Goal: Task Accomplishment & Management: Manage account settings

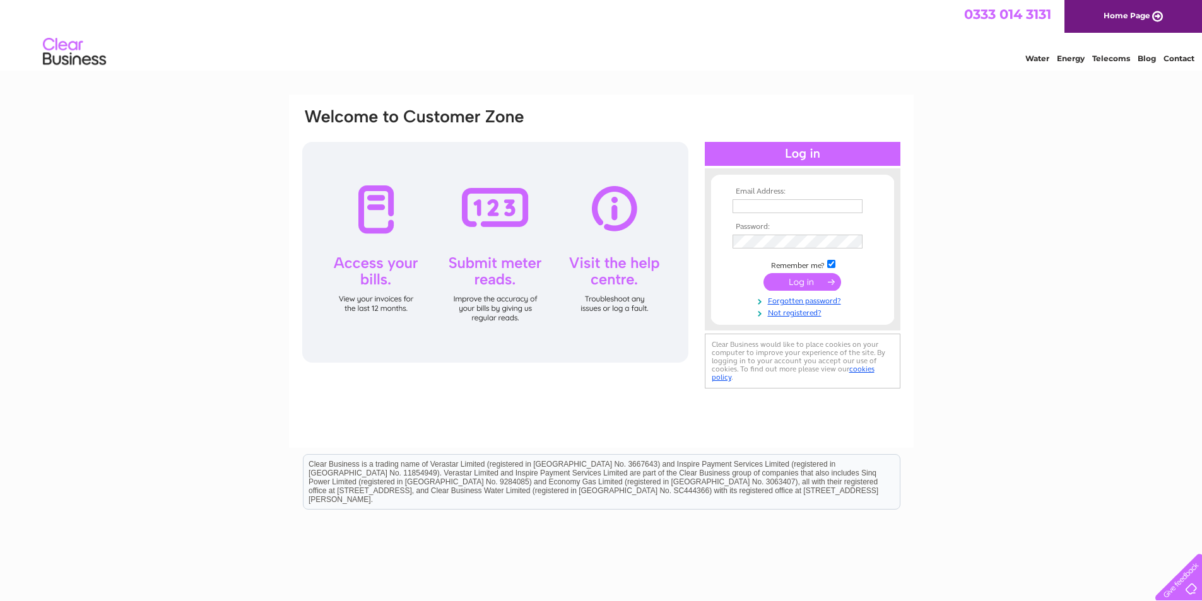
click at [762, 201] on input "text" at bounding box center [798, 206] width 130 height 14
type input "info@hailshamautobody.co.uk"
click at [764, 275] on input "submit" at bounding box center [803, 284] width 78 height 18
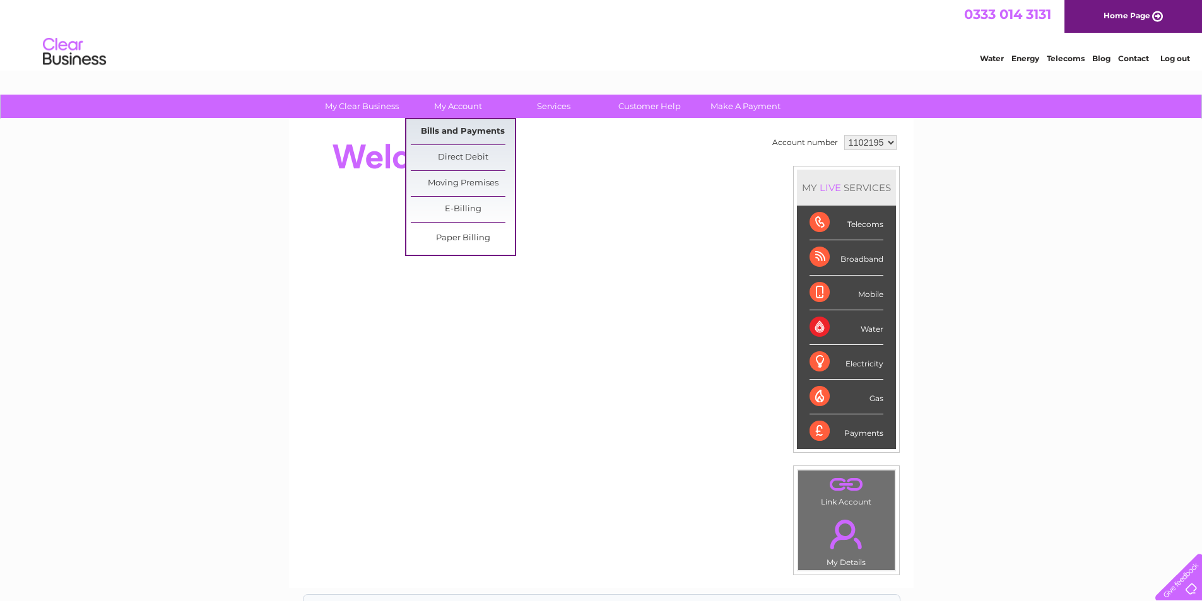
click at [473, 126] on link "Bills and Payments" at bounding box center [463, 131] width 104 height 25
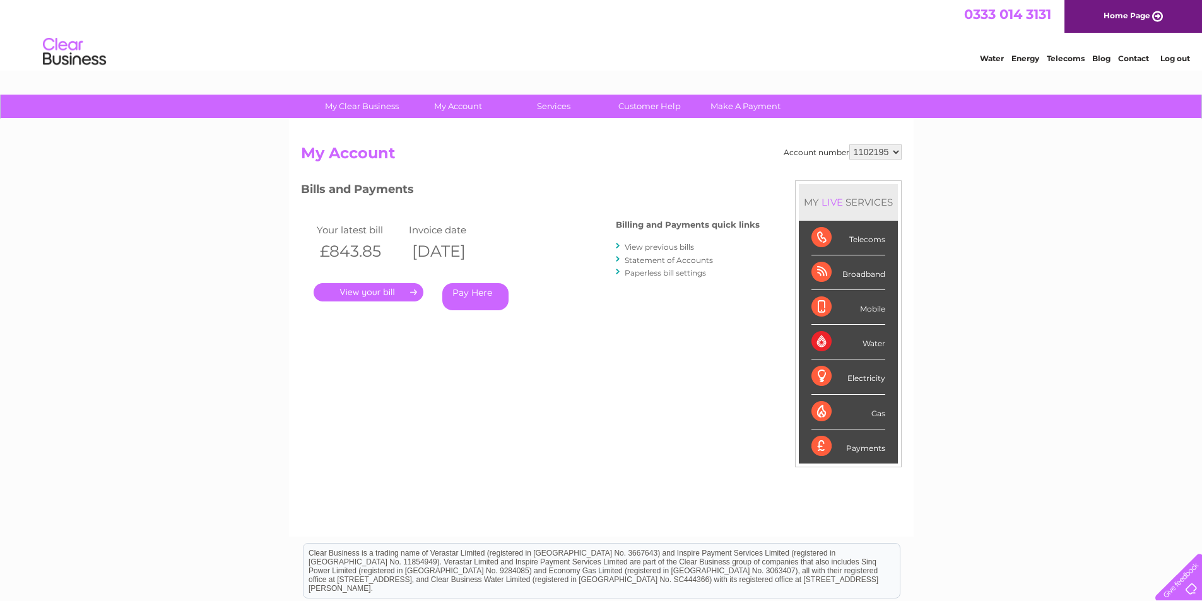
click at [358, 291] on link "." at bounding box center [369, 292] width 110 height 18
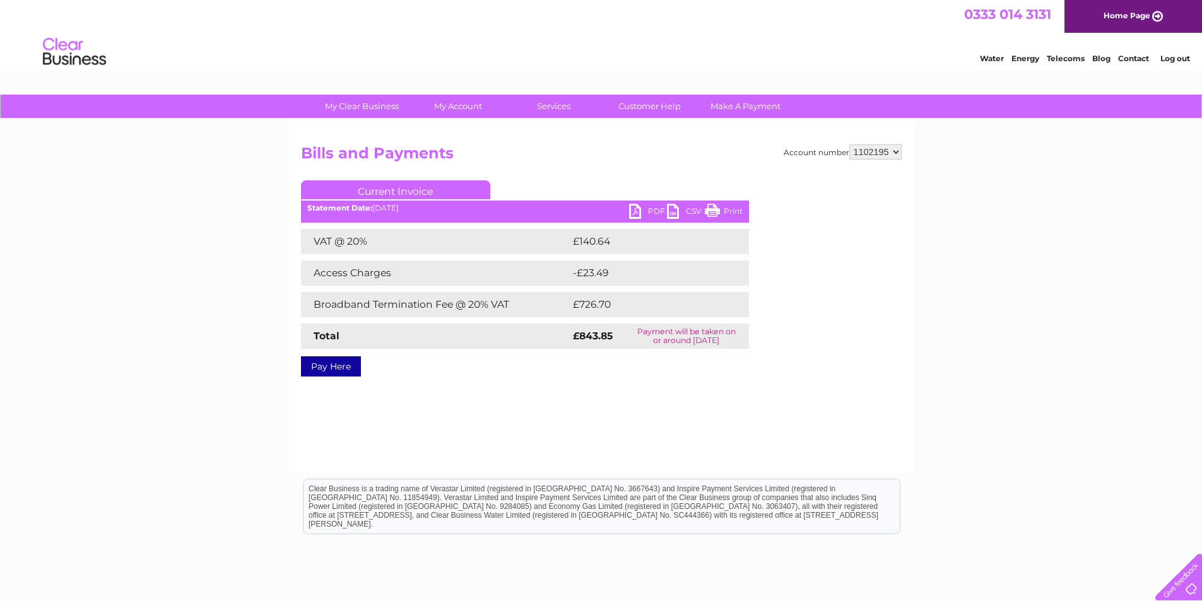
drag, startPoint x: 718, startPoint y: 208, endPoint x: 931, endPoint y: 45, distance: 268.4
click at [718, 208] on link "Print" at bounding box center [724, 213] width 38 height 18
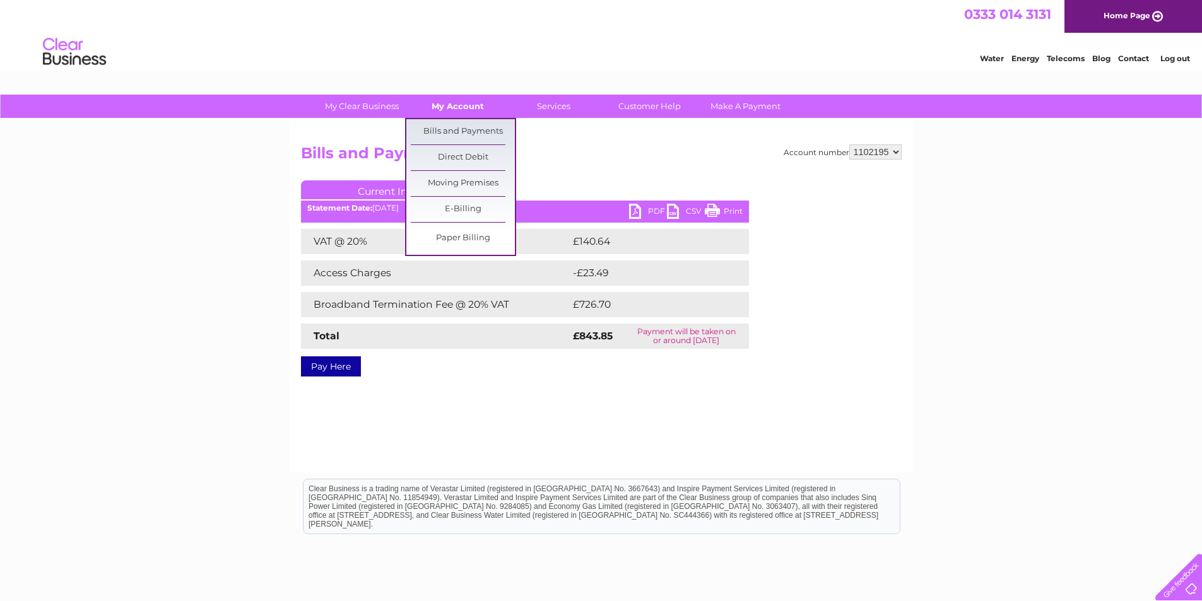
click at [469, 110] on link "My Account" at bounding box center [458, 106] width 104 height 23
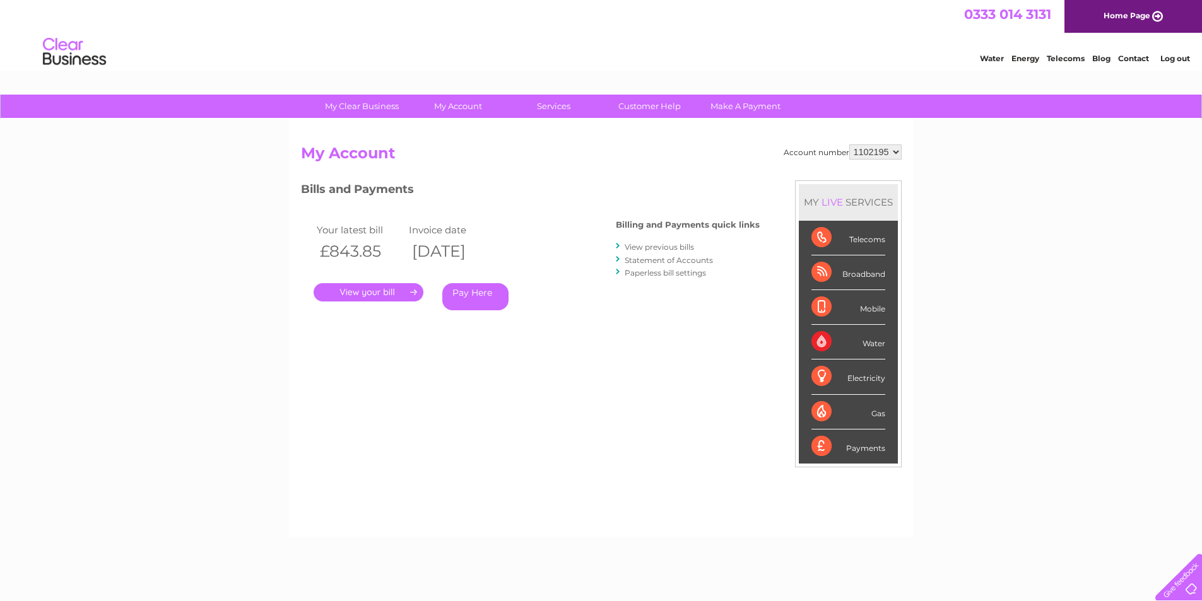
click at [465, 133] on div "Account number 1102195 My Account MY LIVE SERVICES Telecoms Broadband Mobile Wa…" at bounding box center [601, 328] width 625 height 418
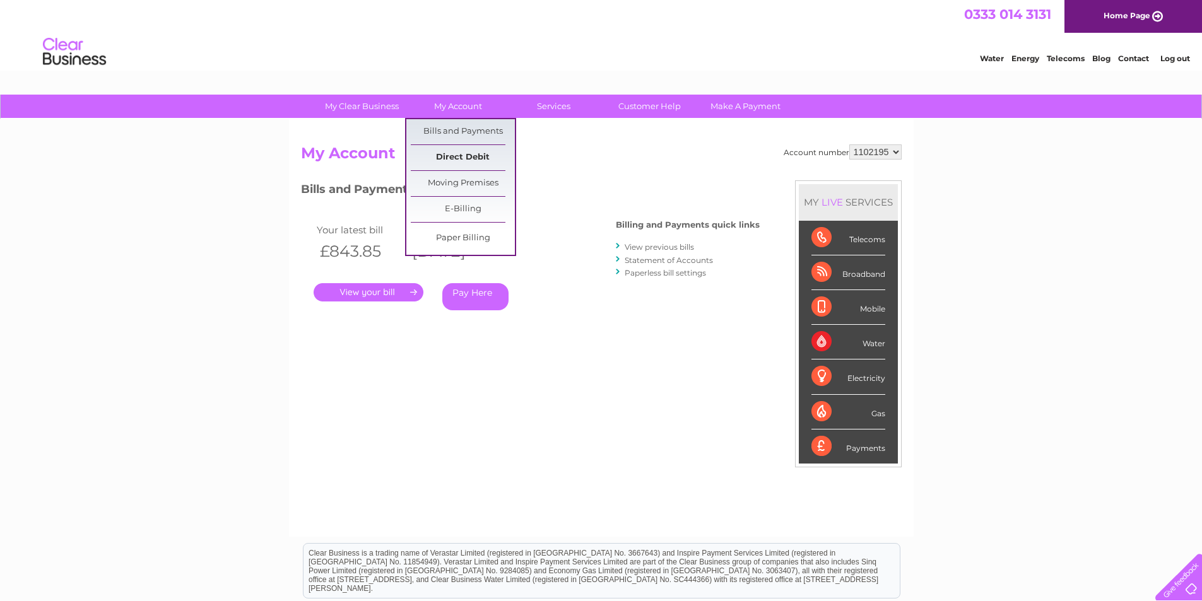
click at [463, 157] on link "Direct Debit" at bounding box center [463, 157] width 104 height 25
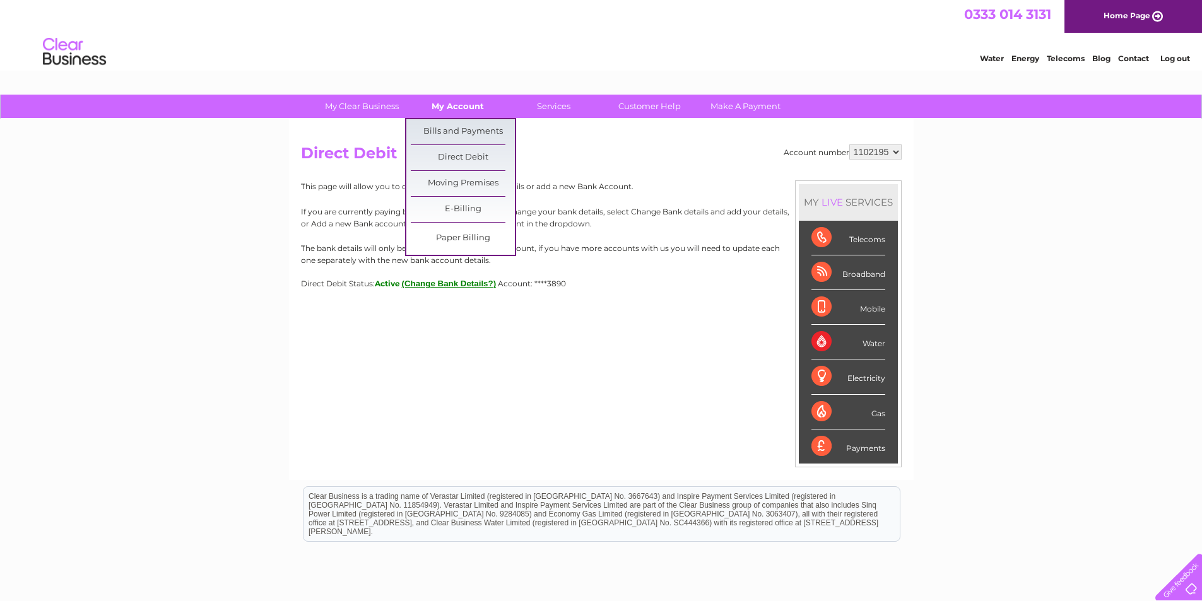
click at [466, 108] on link "My Account" at bounding box center [458, 106] width 104 height 23
click at [458, 128] on link "Bills and Payments" at bounding box center [463, 131] width 104 height 25
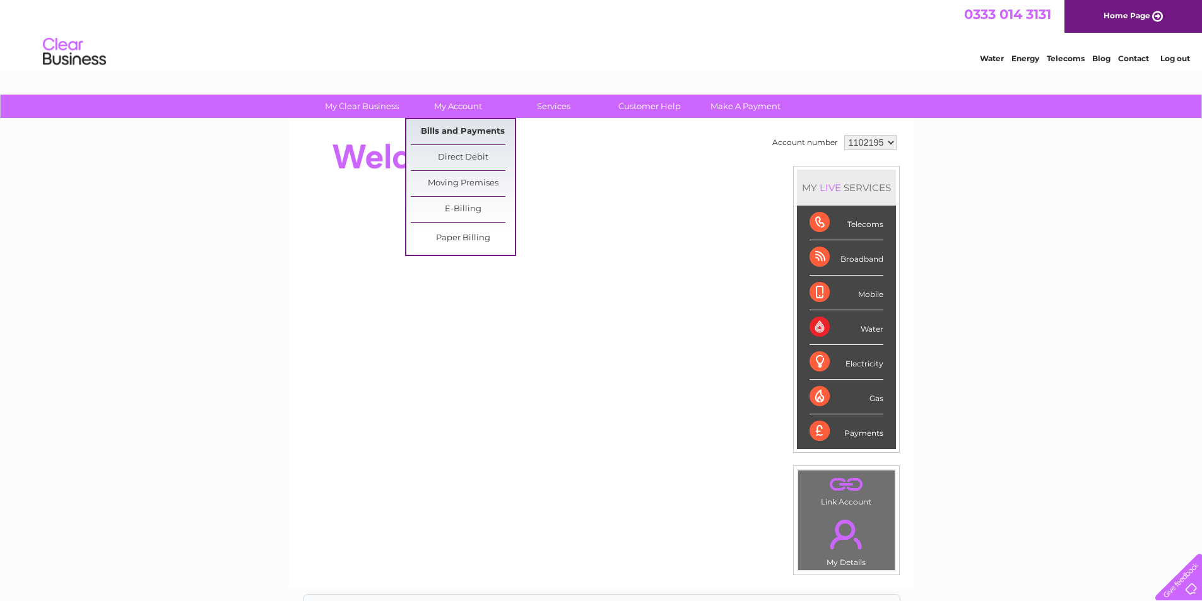
click at [447, 130] on link "Bills and Payments" at bounding box center [463, 131] width 104 height 25
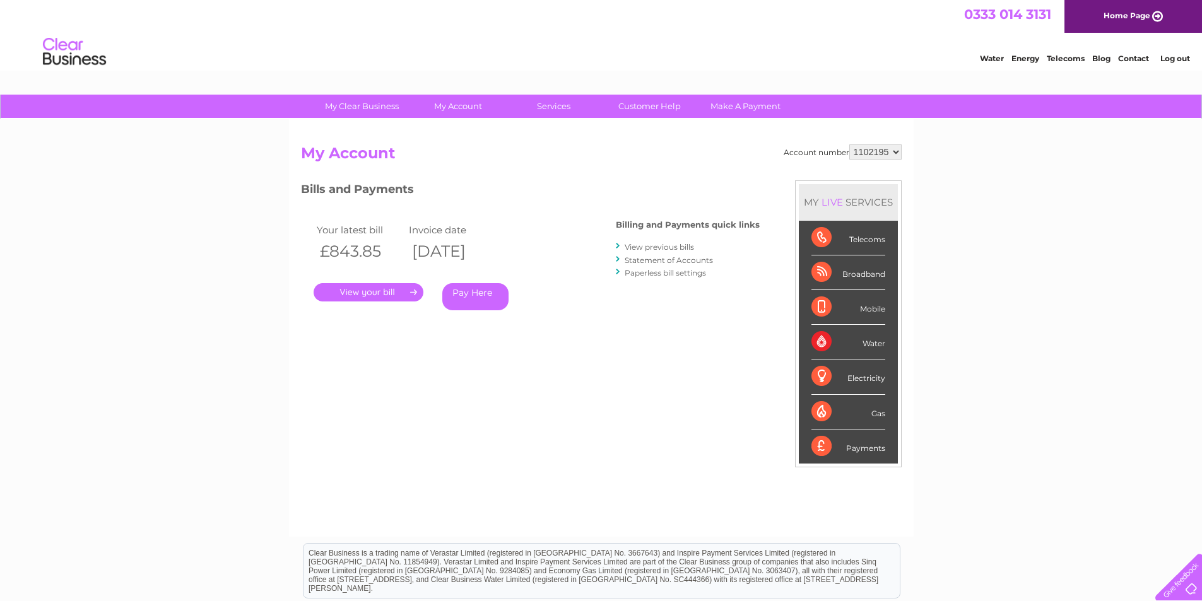
click at [372, 293] on link "." at bounding box center [369, 292] width 110 height 18
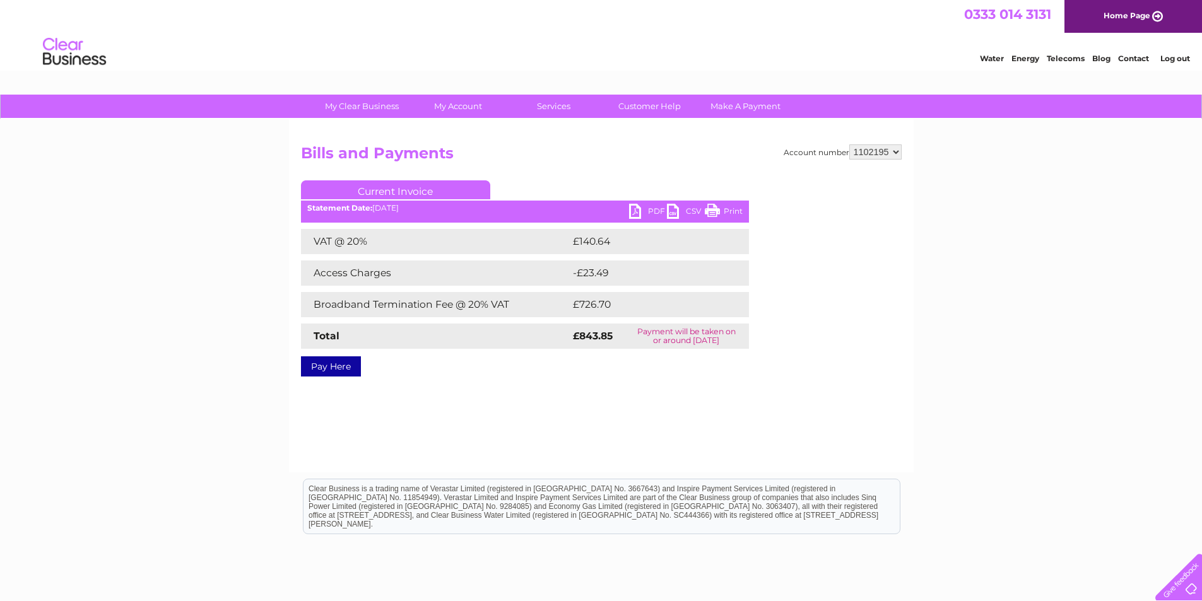
click at [642, 213] on link "PDF" at bounding box center [648, 213] width 38 height 18
